Goal: Information Seeking & Learning: Learn about a topic

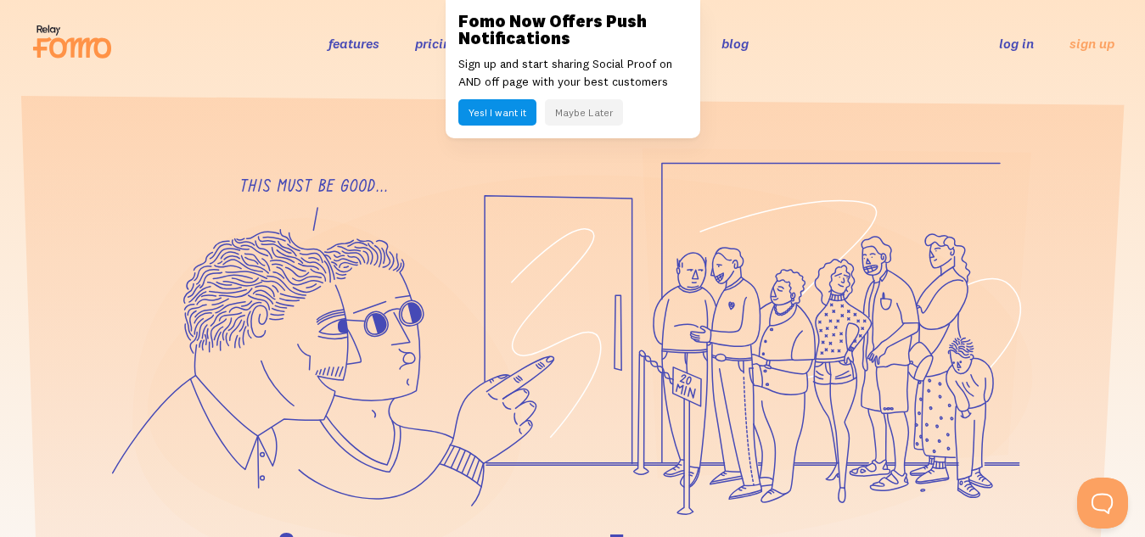
scroll to position [20, 0]
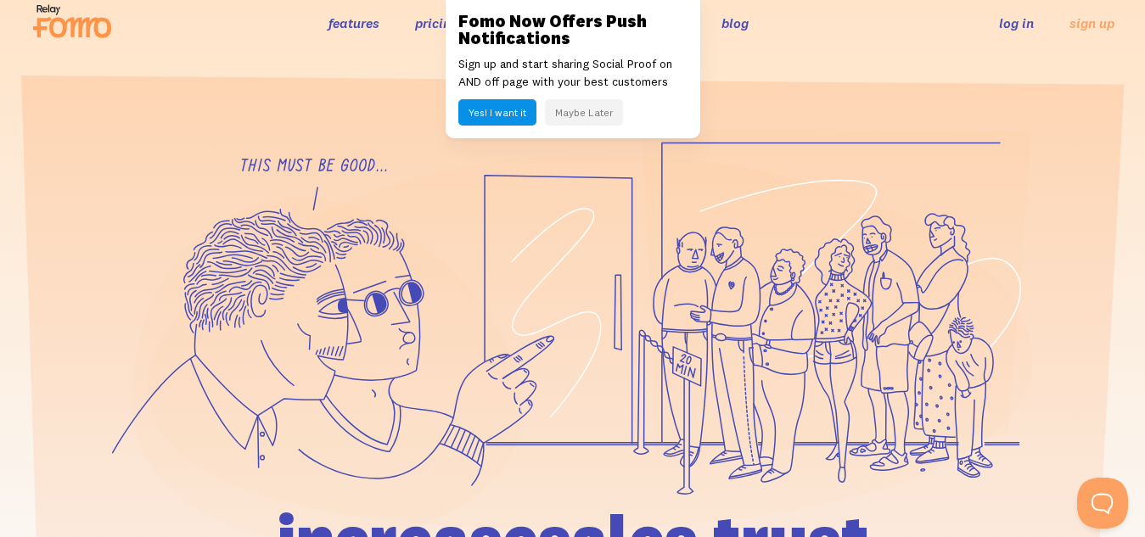
click at [53, 4] on icon at bounding box center [72, 21] width 83 height 42
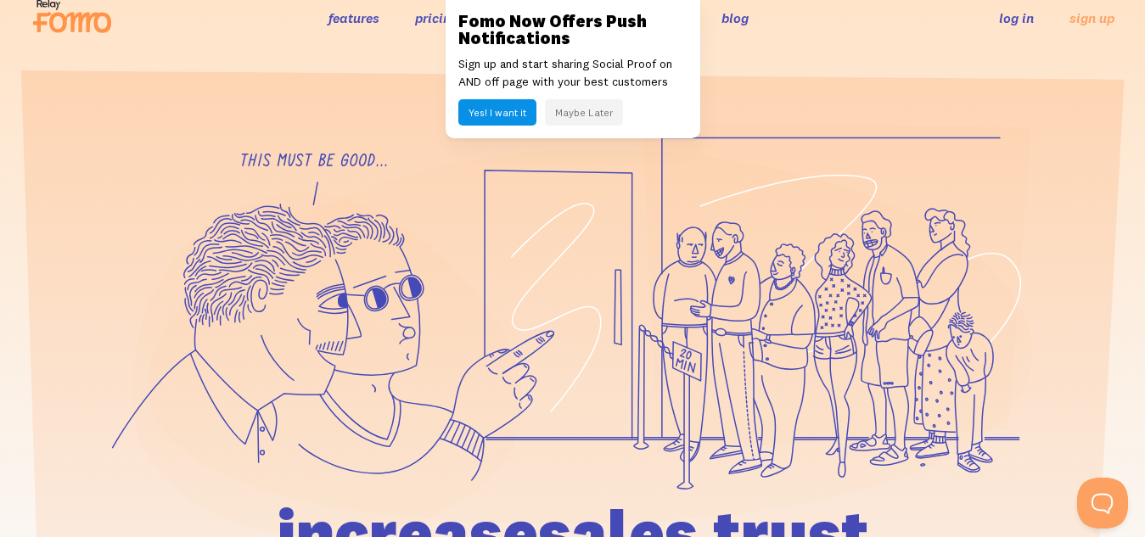
scroll to position [35, 0]
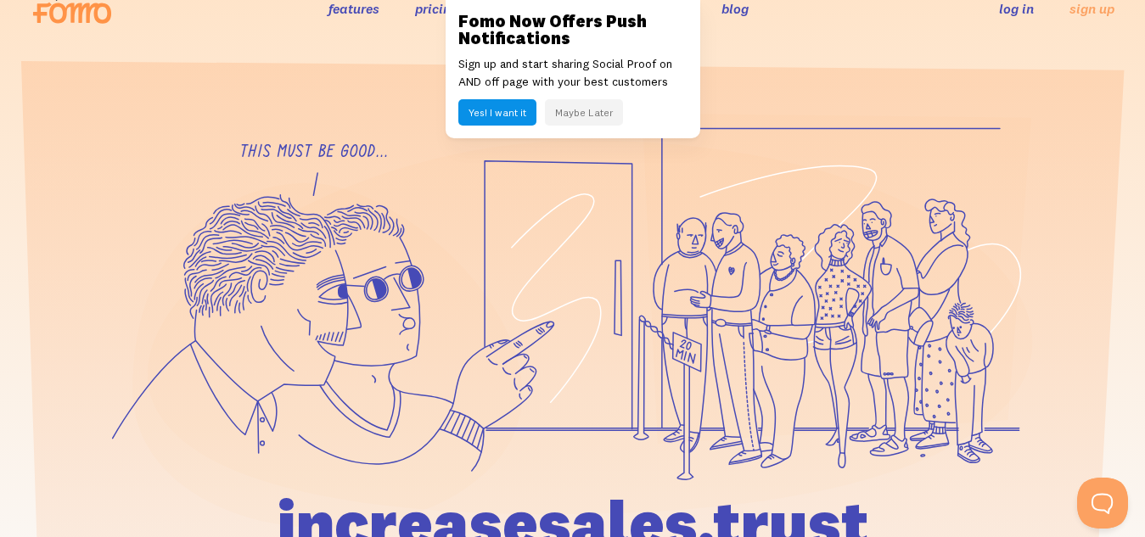
click at [645, 3] on div "Fomo Now Offers Push Notifications Sign up and start sharing Social Proof on AN…" at bounding box center [573, 69] width 255 height 138
click at [262, 220] on link at bounding box center [572, 268] width 1145 height 537
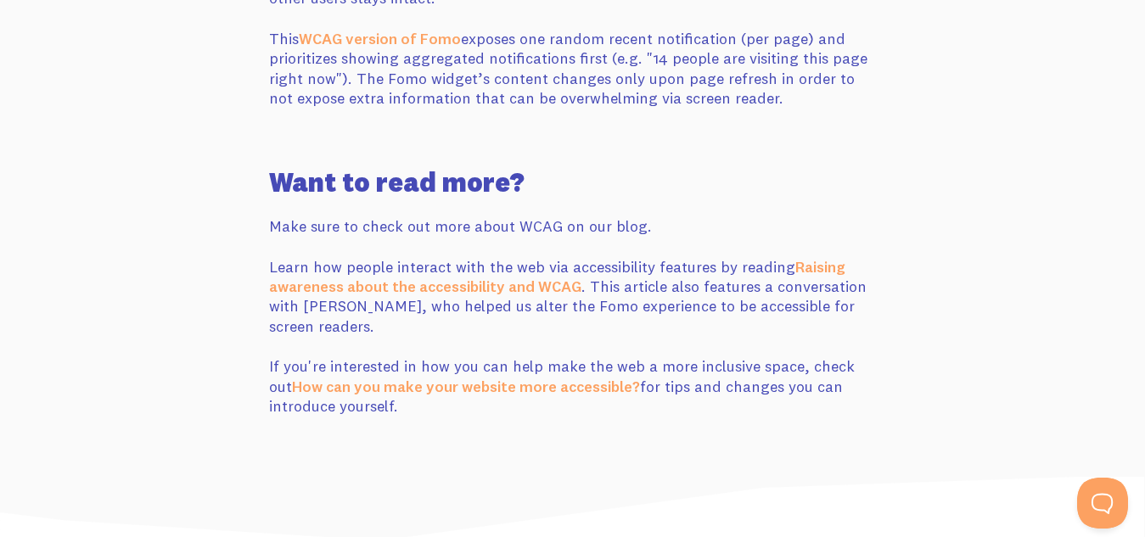
scroll to position [649, 0]
